Goal: Information Seeking & Learning: Learn about a topic

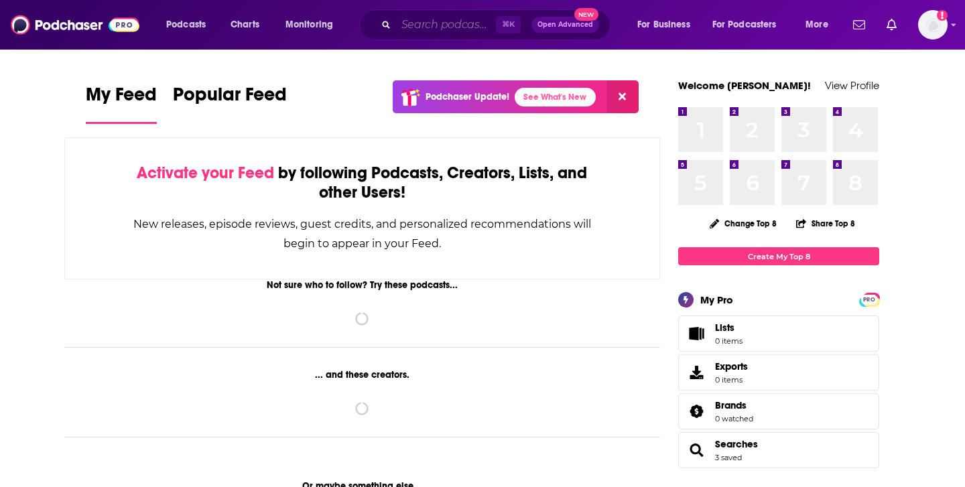
click at [454, 30] on input "Search podcasts, credits, & more..." at bounding box center [446, 24] width 100 height 21
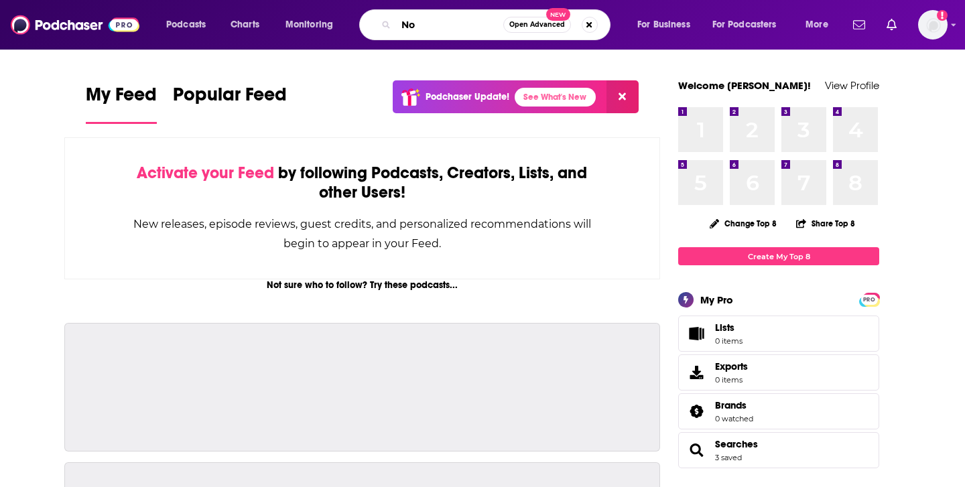
type input "N"
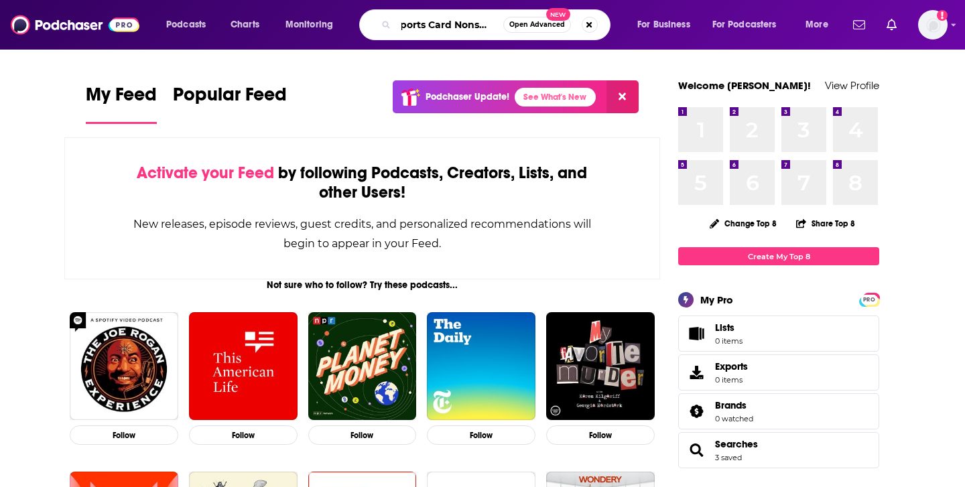
scroll to position [0, 13]
type input "Sports Card Nonsense"
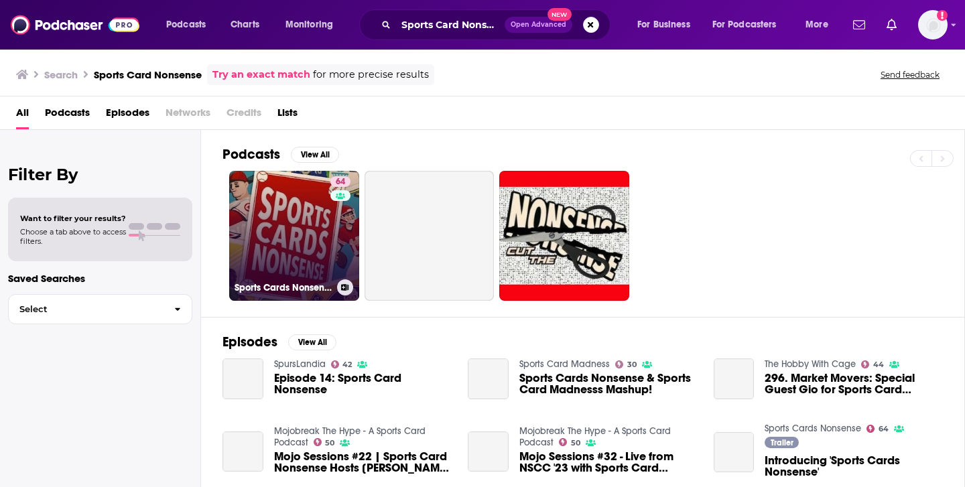
click at [320, 216] on link "64 Sports Cards Nonsense" at bounding box center [294, 236] width 130 height 130
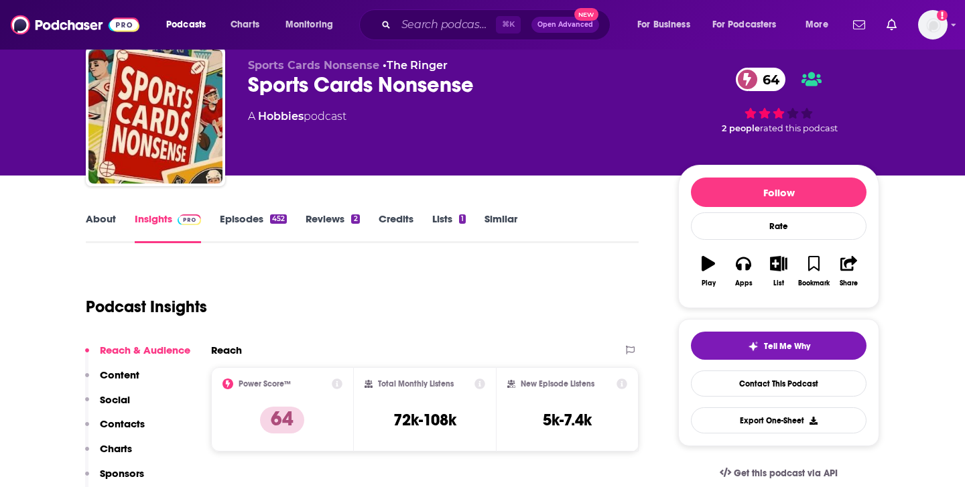
scroll to position [168, 0]
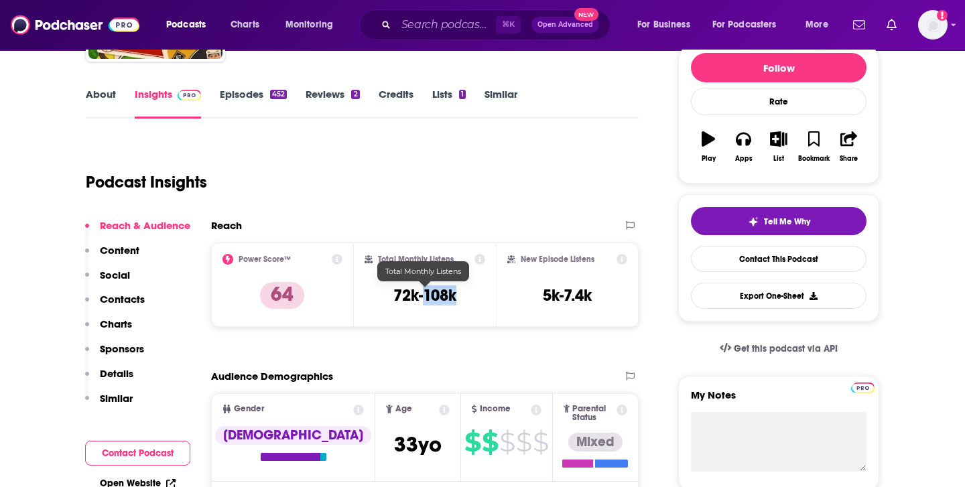
drag, startPoint x: 463, startPoint y: 293, endPoint x: 424, endPoint y: 290, distance: 38.3
click at [424, 290] on div "Total Monthly Listens 72k-108k" at bounding box center [425, 285] width 121 height 62
click at [446, 178] on div "Podcast Insights" at bounding box center [357, 174] width 542 height 68
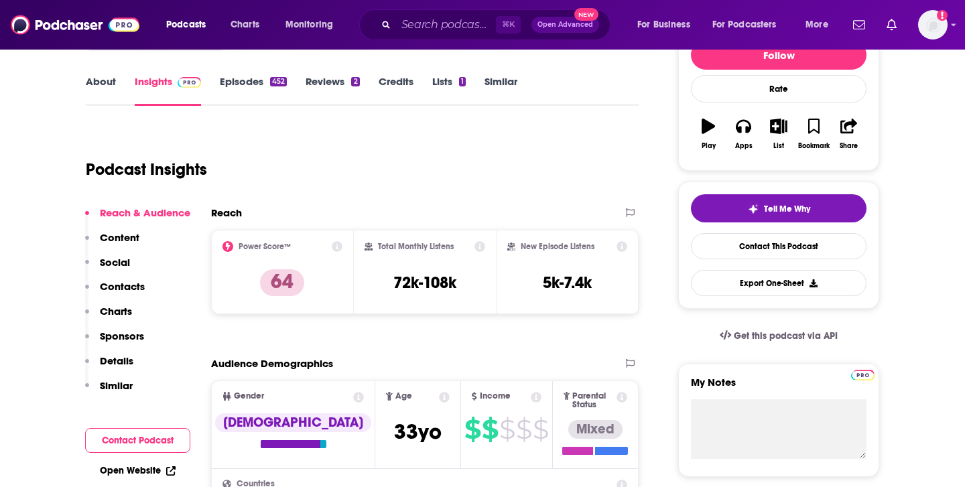
scroll to position [182, 0]
